Goal: Information Seeking & Learning: Learn about a topic

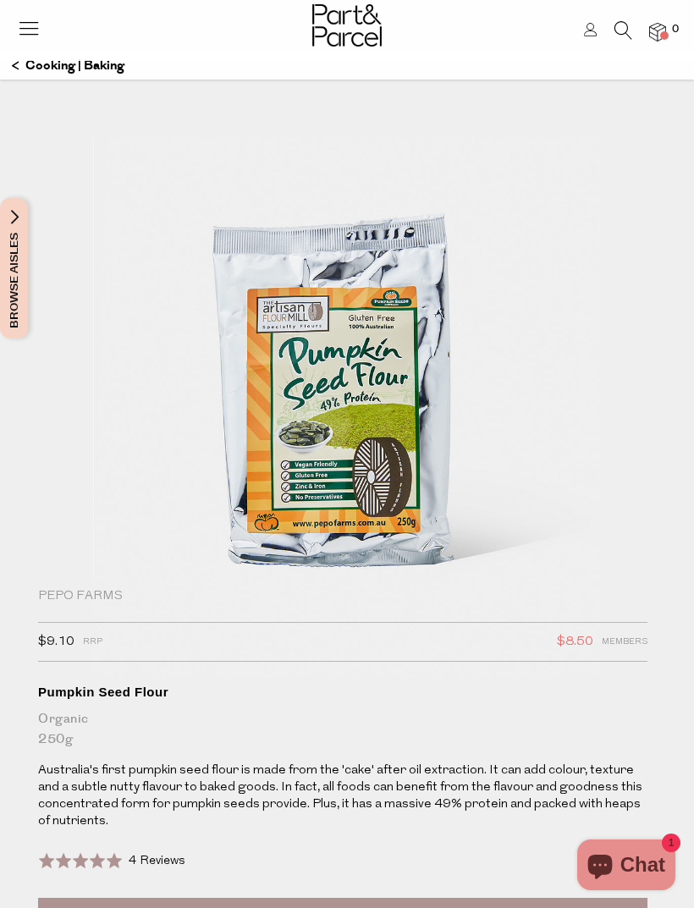
click at [24, 22] on icon at bounding box center [29, 28] width 24 height 24
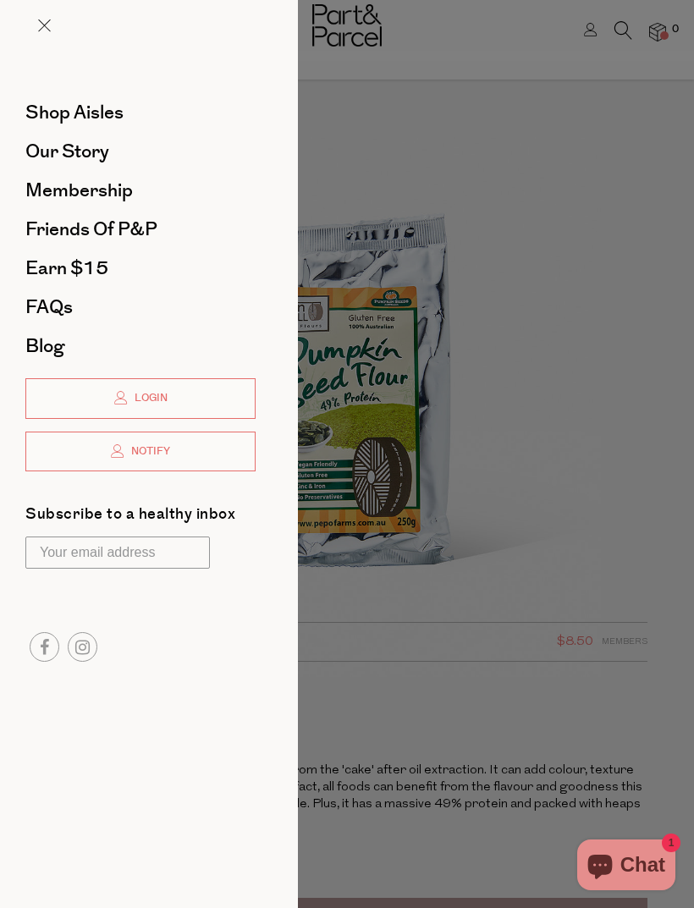
click at [47, 295] on span "FAQs" at bounding box center [48, 307] width 47 height 27
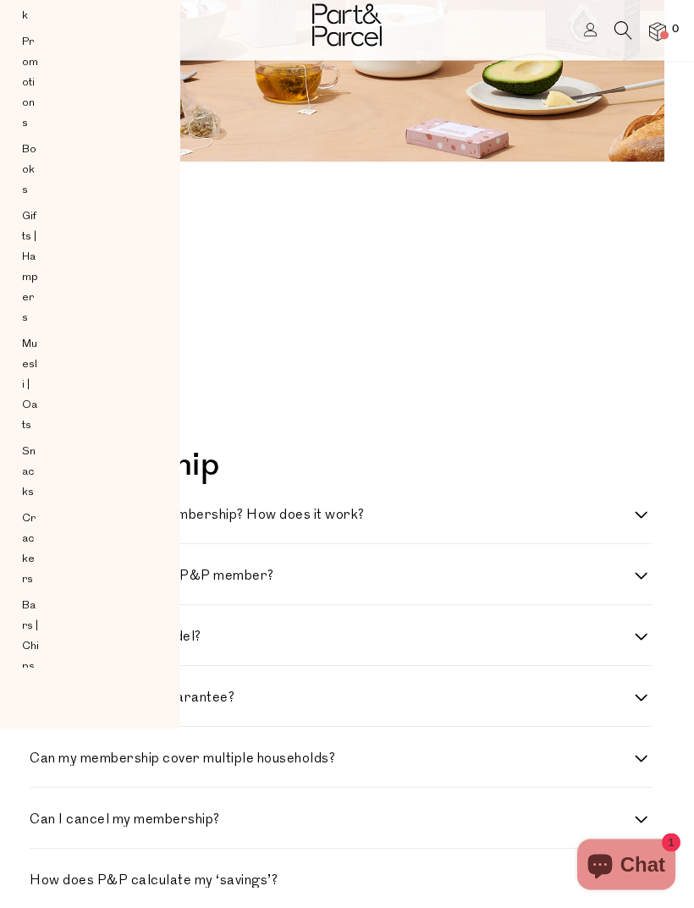
scroll to position [183, 0]
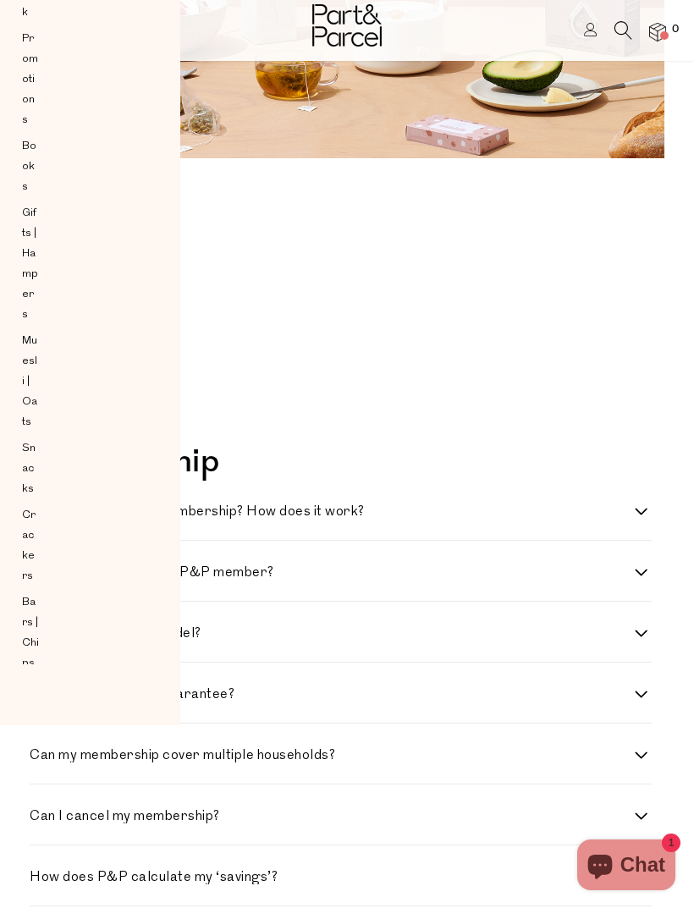
click at [649, 506] on label "How much is a P&P membership? How does it work?" at bounding box center [341, 512] width 622 height 14
click at [41, 506] on work\? "How much is a P&P membership? How does it work?" at bounding box center [35, 510] width 11 height 11
checkbox work\? "true"
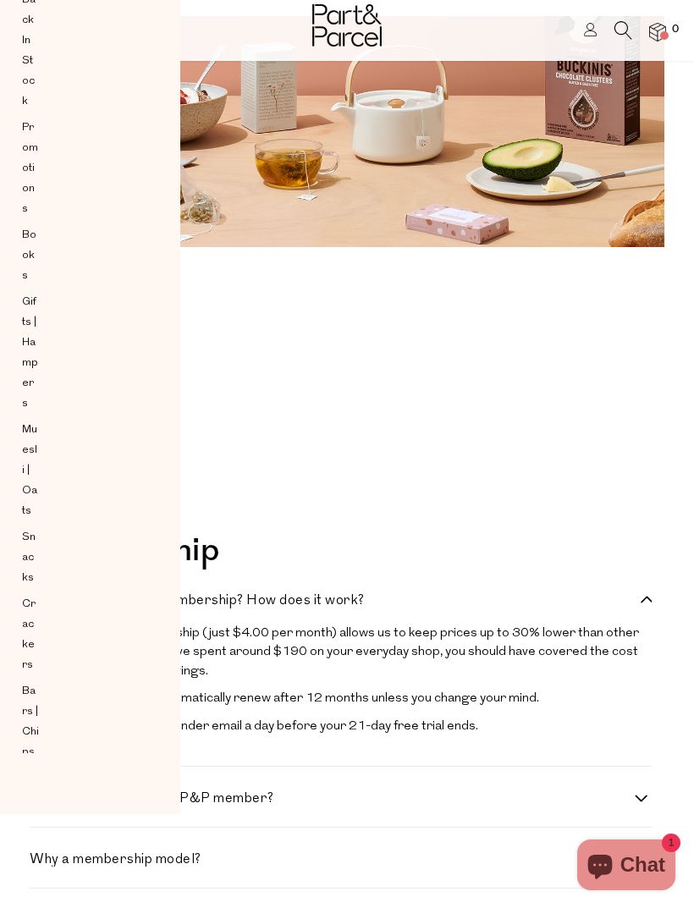
scroll to position [0, 0]
